Goal: Use online tool/utility: Utilize a website feature to perform a specific function

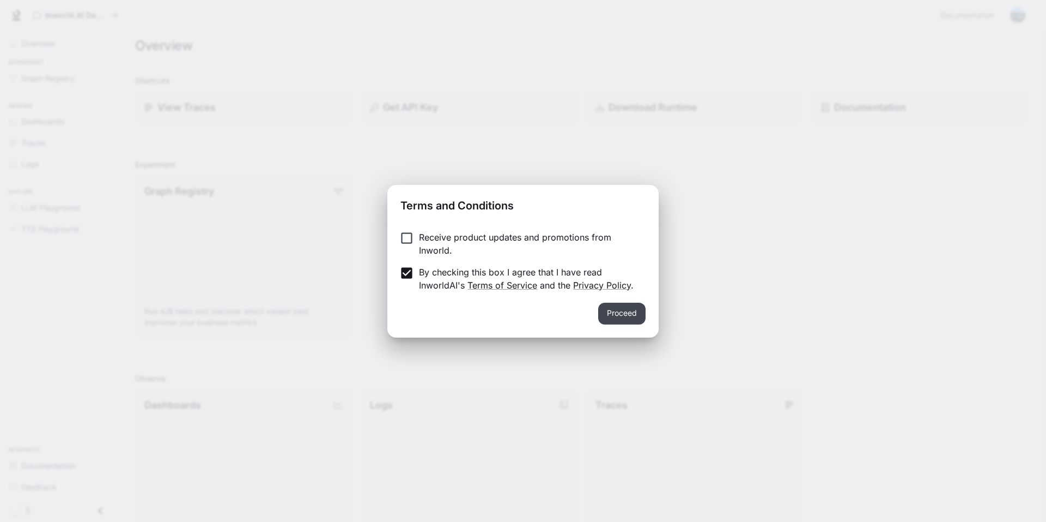
click at [626, 313] on button "Proceed" at bounding box center [621, 314] width 47 height 22
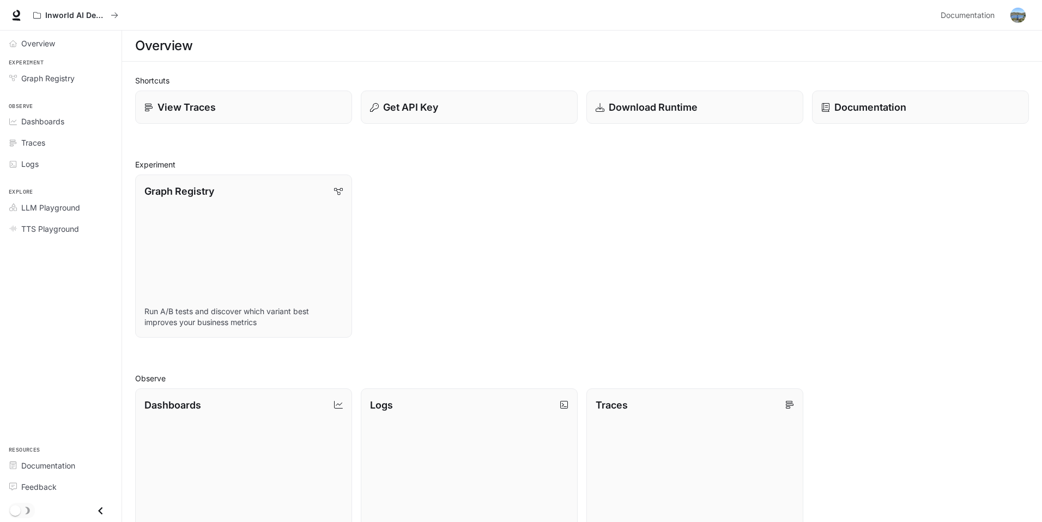
click at [60, 121] on span "Dashboards" at bounding box center [42, 121] width 43 height 11
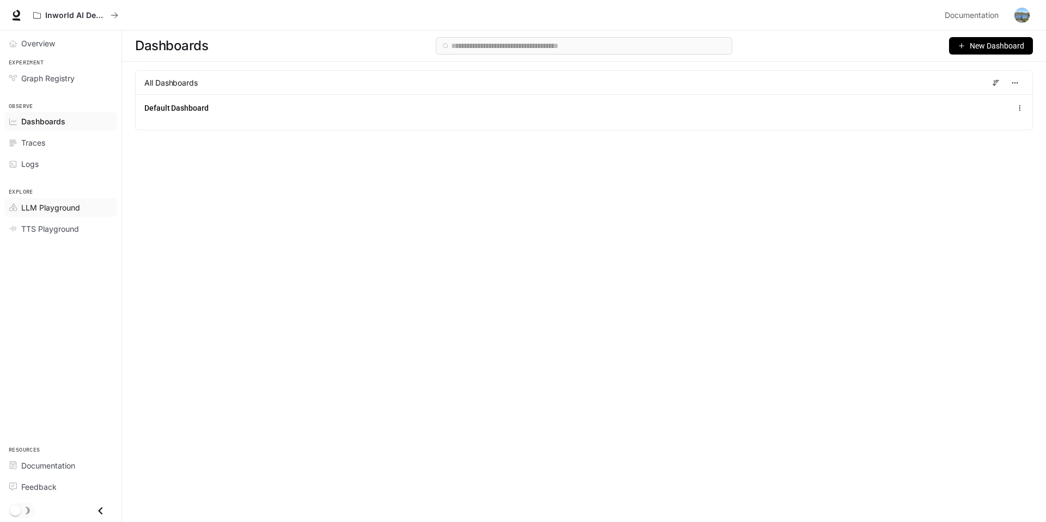
click at [68, 210] on span "LLM Playground" at bounding box center [50, 207] width 59 height 11
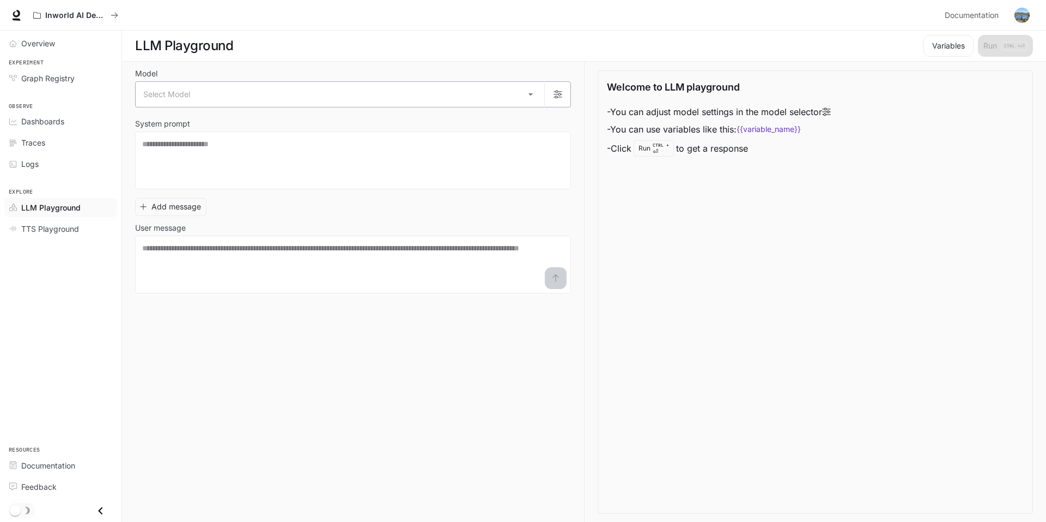
click at [529, 93] on body "Skip to main content Inworld AI Demos Documentation Documentation Portal Overvi…" at bounding box center [523, 261] width 1046 height 522
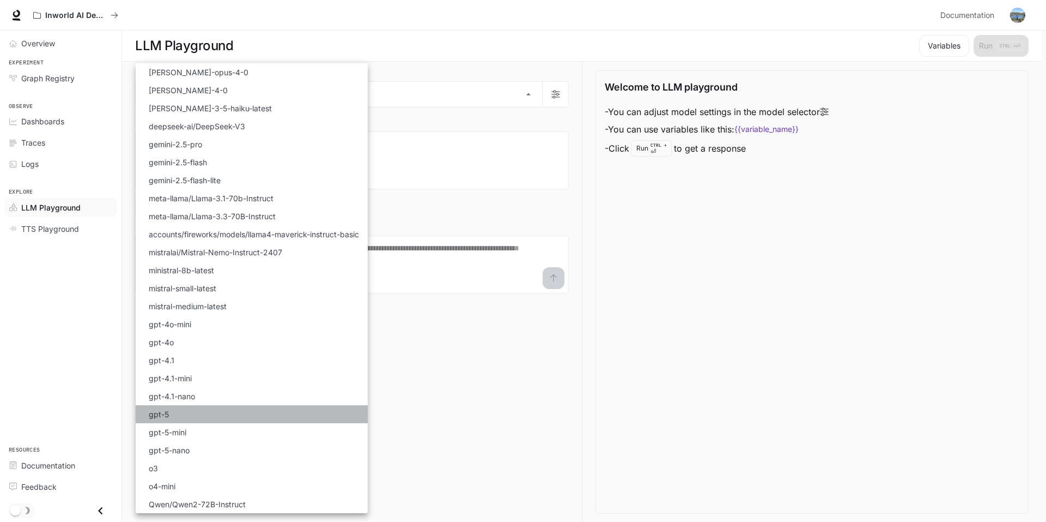
click at [161, 412] on p "gpt-5" at bounding box center [159, 413] width 20 height 11
type input "*****"
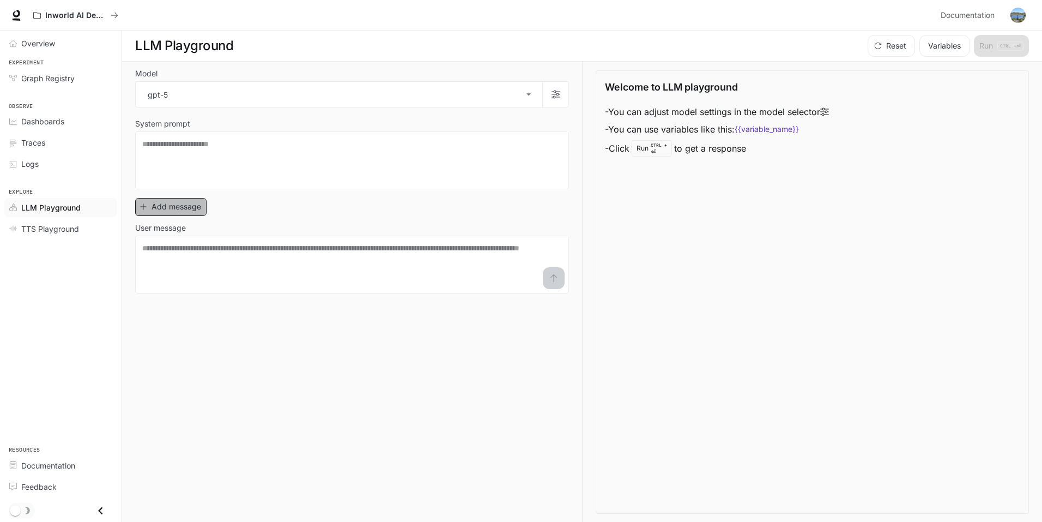
click at [180, 207] on button "Add message" at bounding box center [170, 207] width 71 height 18
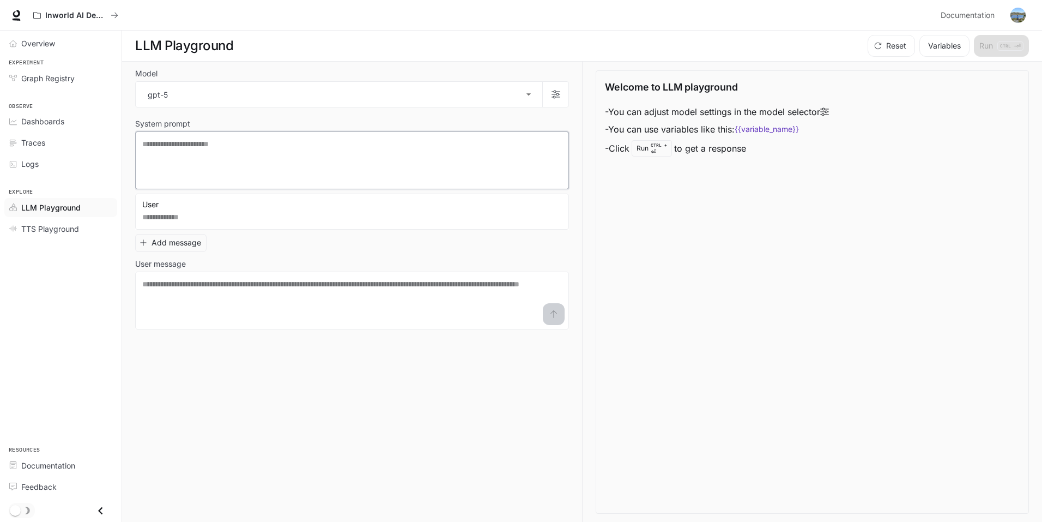
click at [150, 146] on textarea at bounding box center [352, 160] width 420 height 44
click at [1012, 14] on img "button" at bounding box center [1018, 15] width 15 height 15
click at [909, 185] on div "Sign out" at bounding box center [941, 191] width 173 height 20
